Goal: Task Accomplishment & Management: Use online tool/utility

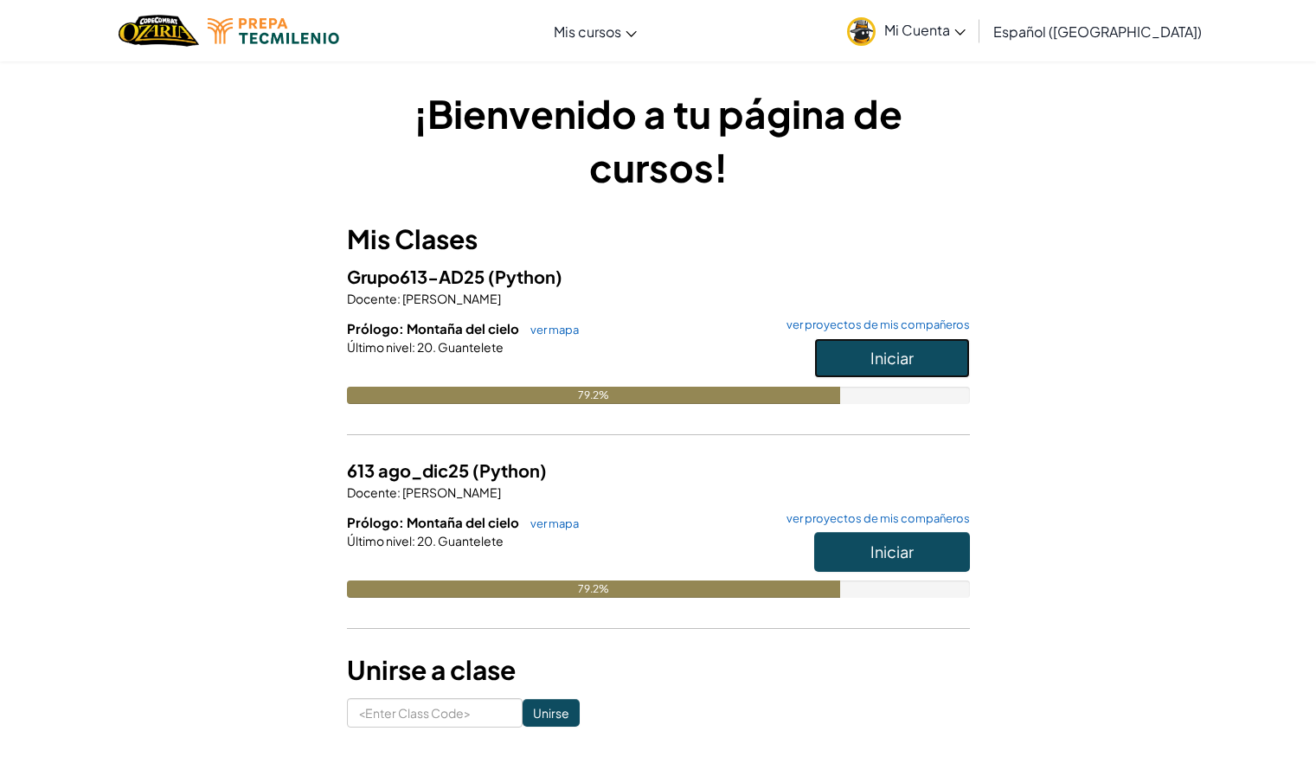
click at [911, 365] on span "Iniciar" at bounding box center [892, 358] width 43 height 20
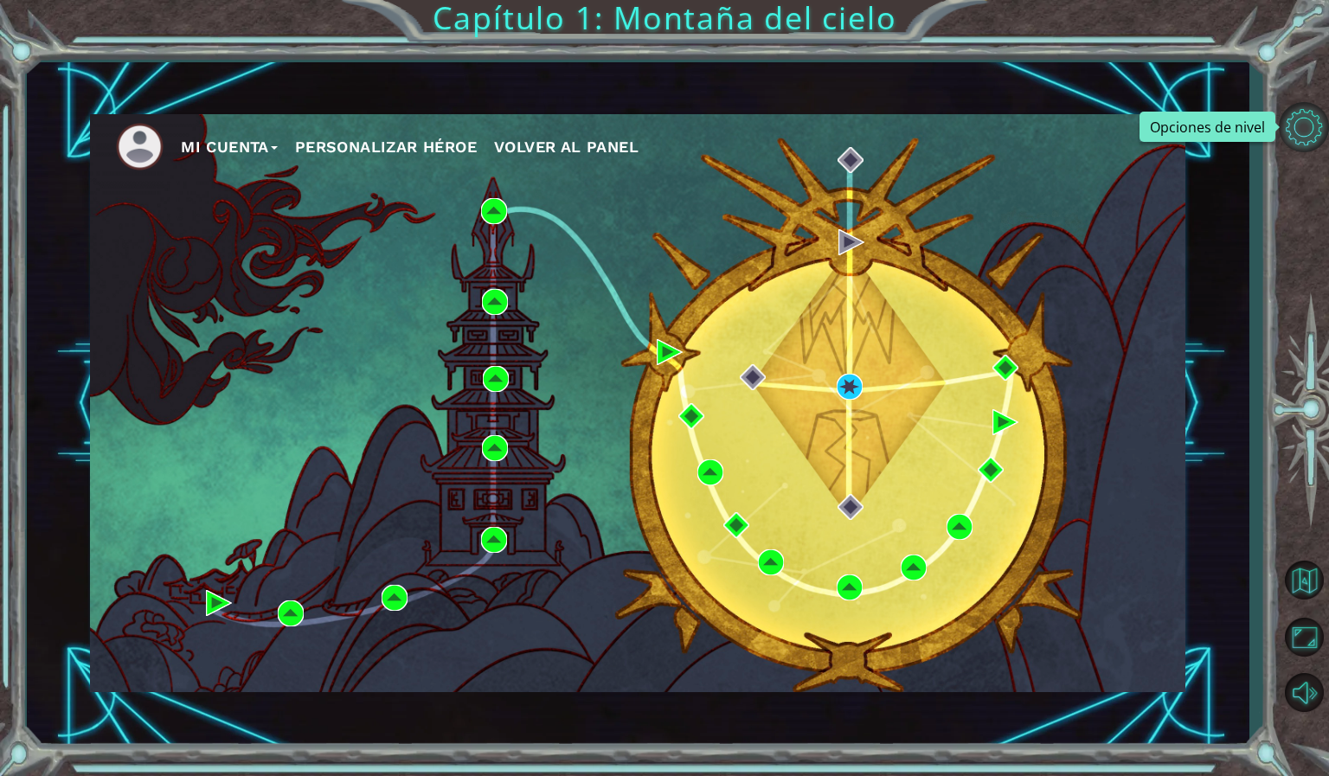
click at [1307, 133] on button "Opciones de nivel" at bounding box center [1304, 127] width 50 height 50
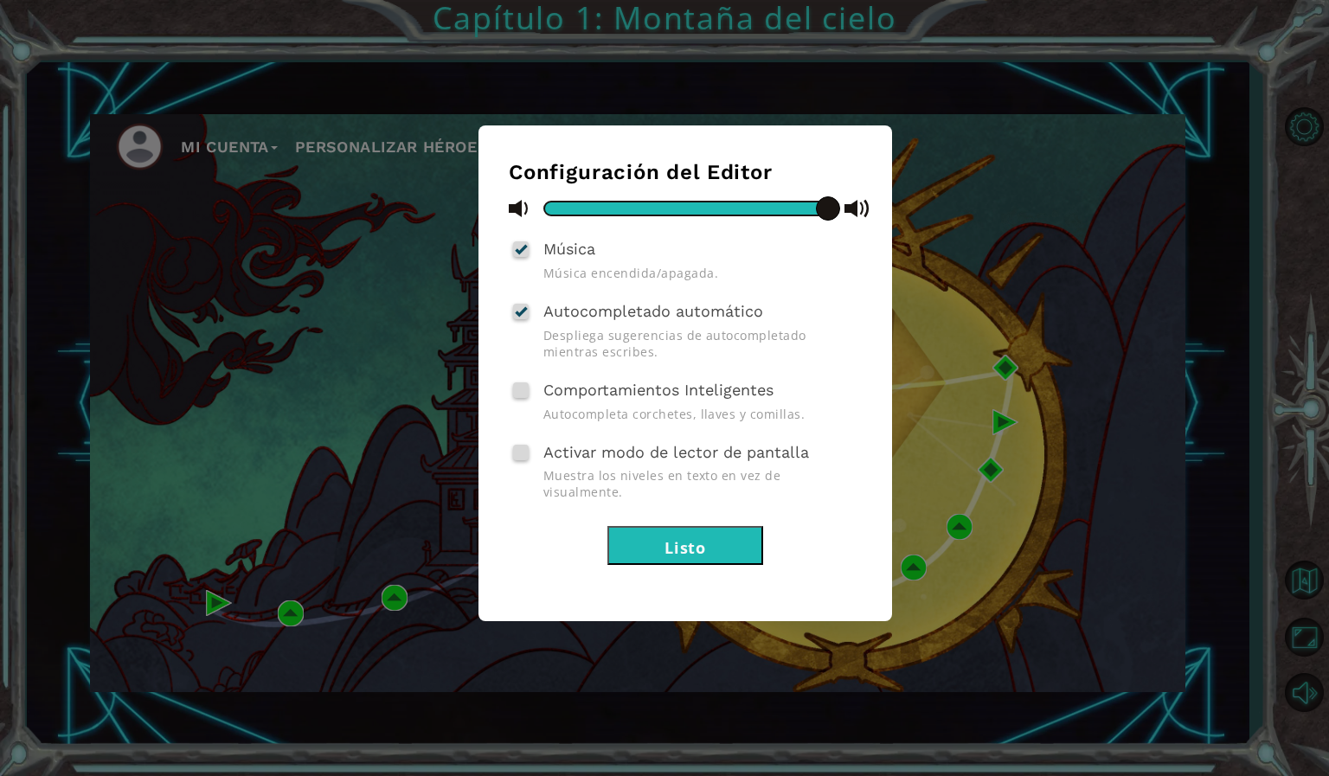
click at [1103, 465] on div "Configuración del Editor Música Música encendida/apagada. Autocompletado automá…" at bounding box center [664, 388] width 1329 height 776
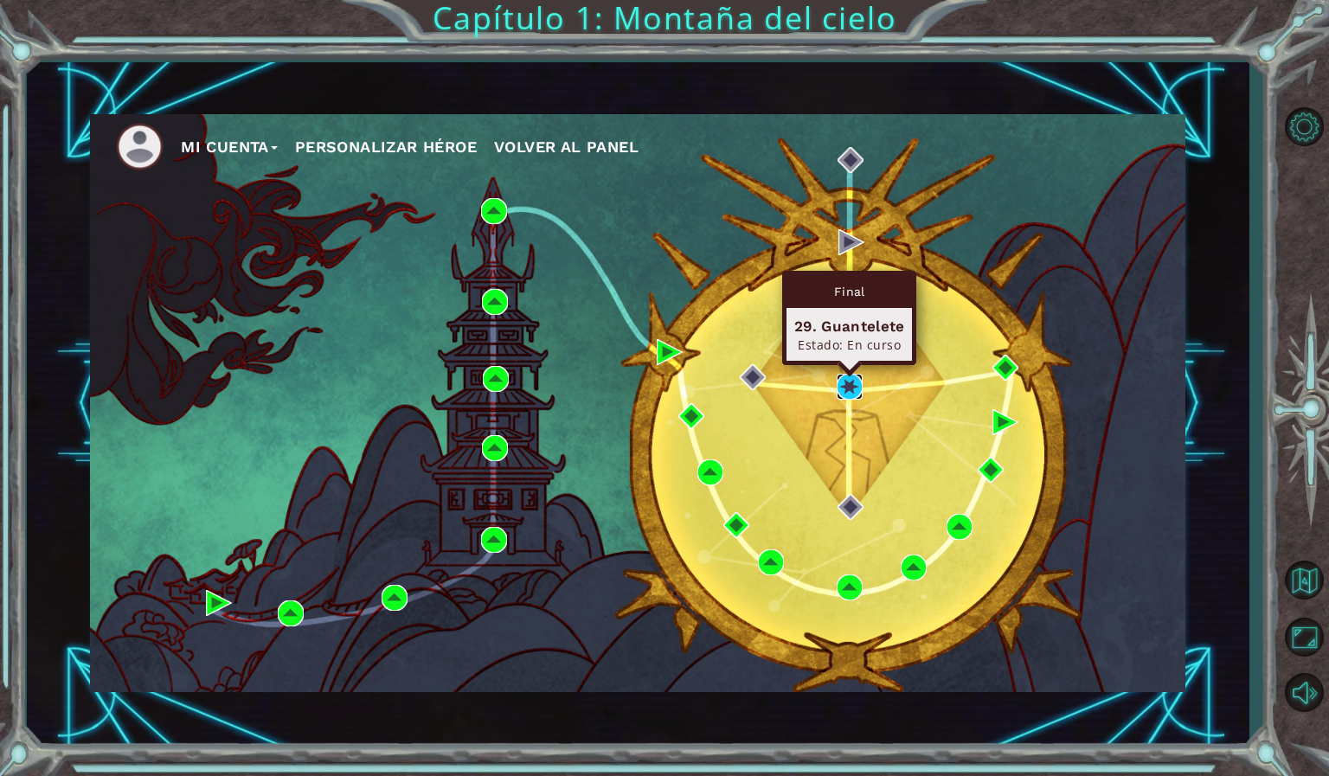
click at [851, 387] on img at bounding box center [850, 387] width 26 height 26
